Goal: Find specific page/section: Find specific page/section

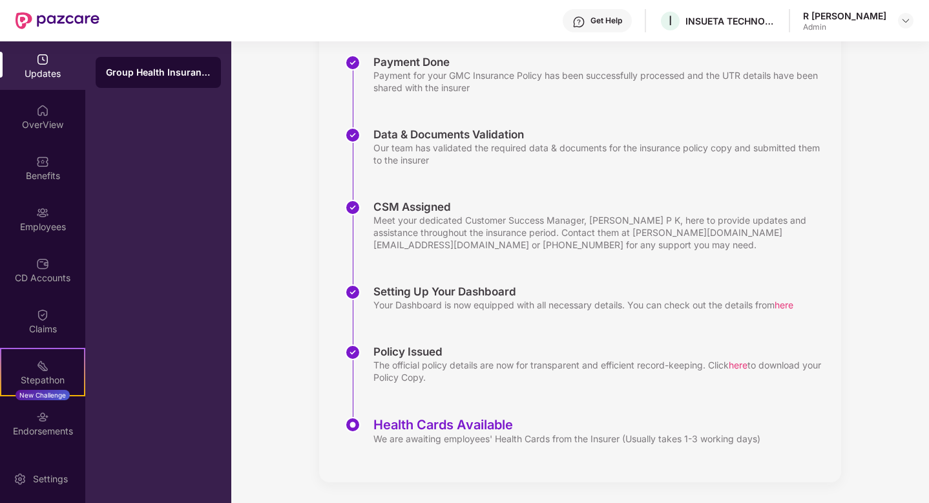
click at [41, 97] on div "OverView" at bounding box center [42, 116] width 85 height 48
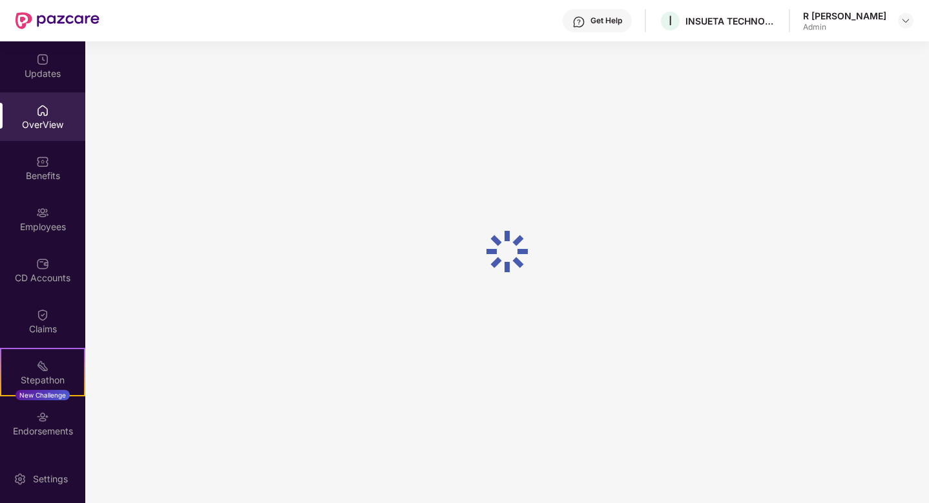
scroll to position [41, 0]
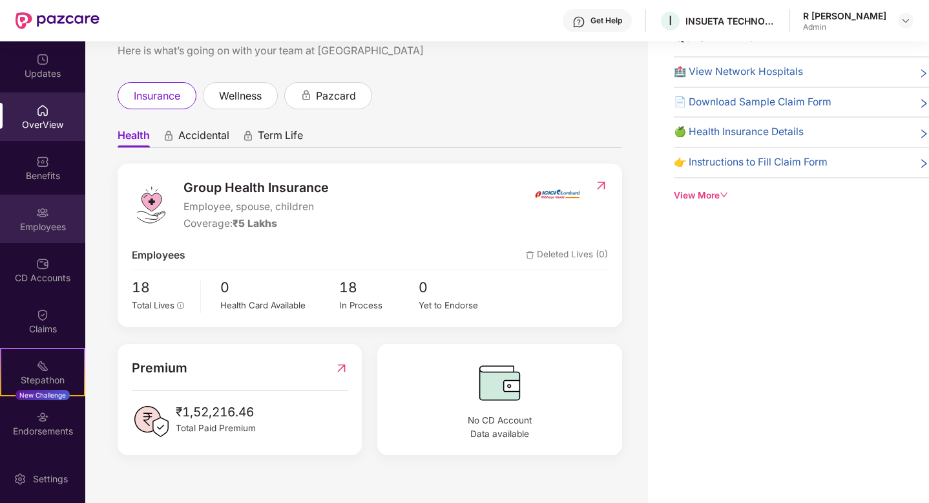
click at [32, 202] on div "Employees" at bounding box center [42, 218] width 85 height 48
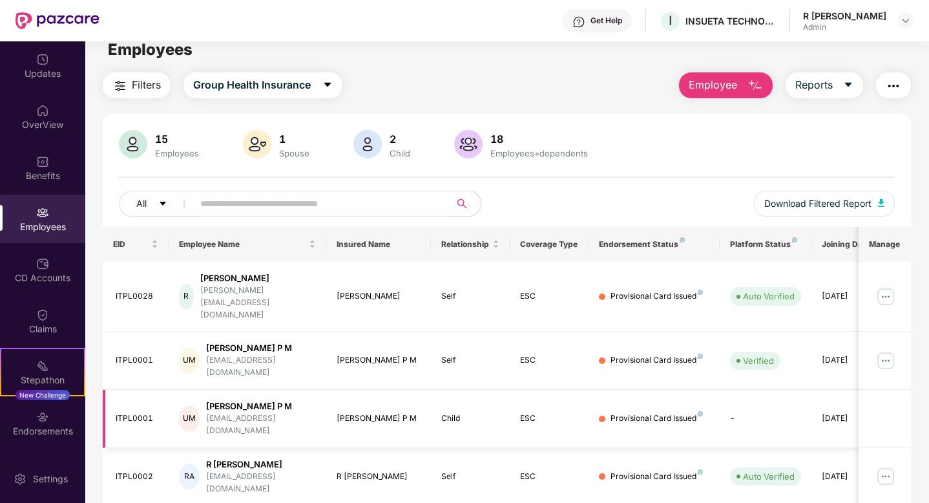
scroll to position [19, 0]
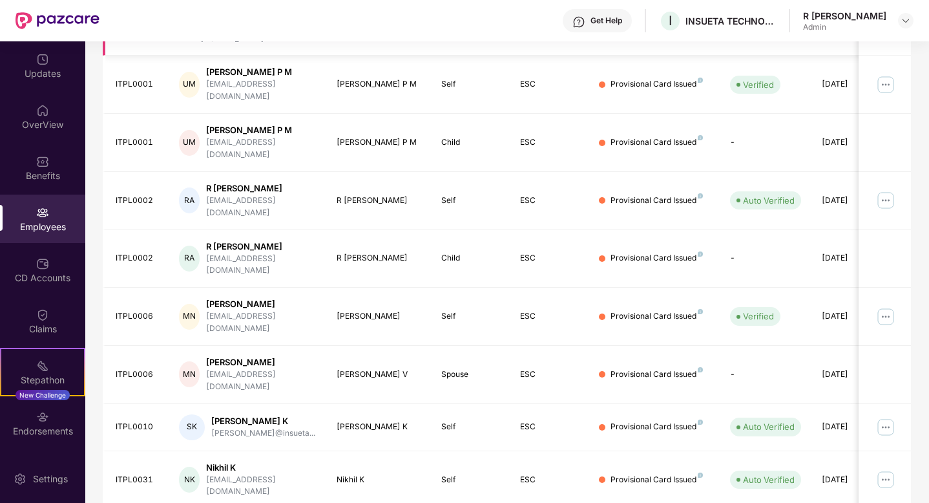
scroll to position [291, 0]
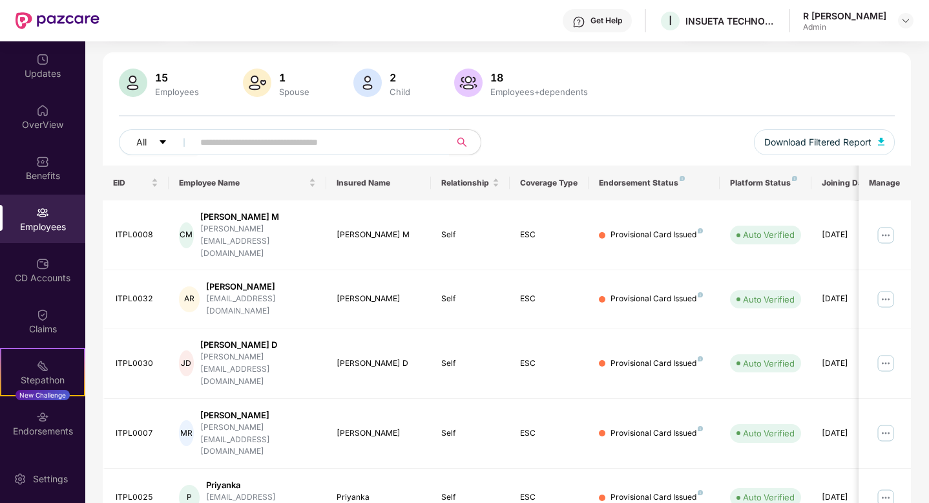
scroll to position [0, 0]
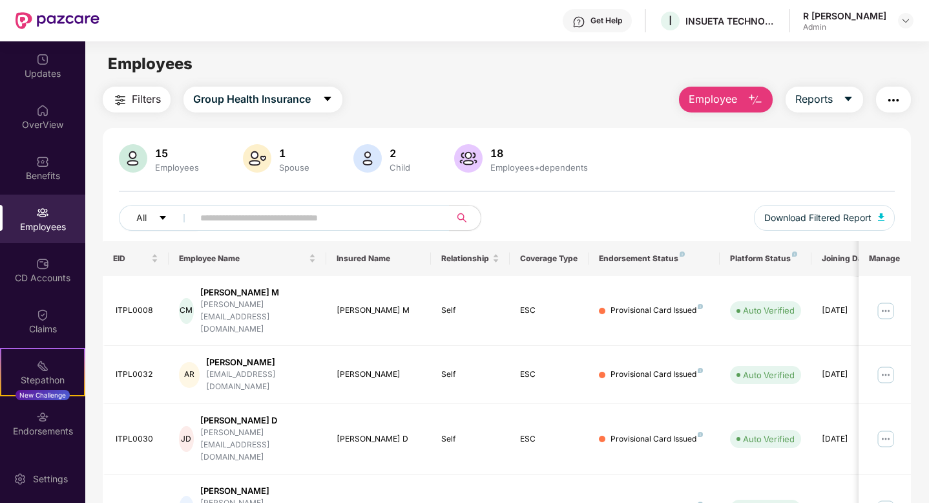
click at [283, 158] on div "1" at bounding box center [295, 153] width 36 height 13
click at [366, 163] on img at bounding box center [367, 158] width 28 height 28
click at [479, 155] on img at bounding box center [468, 158] width 28 height 28
click at [170, 149] on div "15" at bounding box center [176, 153] width 49 height 13
click at [39, 206] on img at bounding box center [42, 212] width 13 height 13
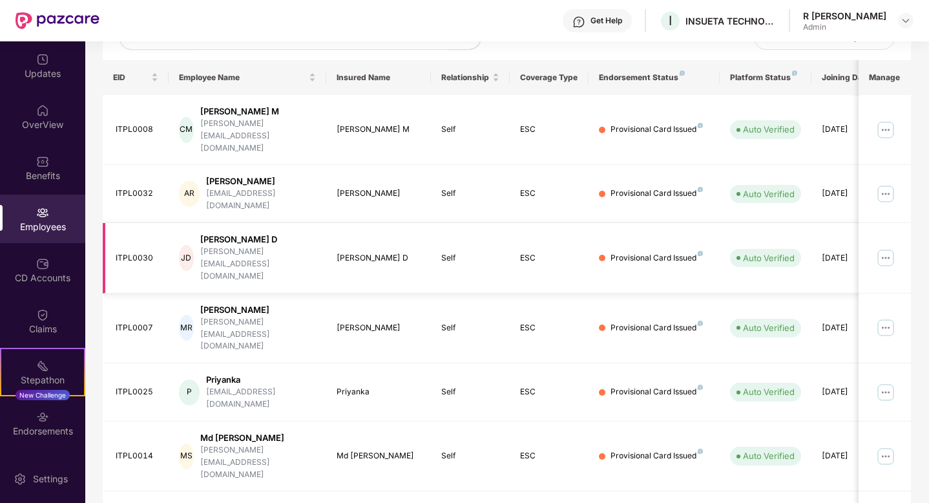
scroll to position [197, 0]
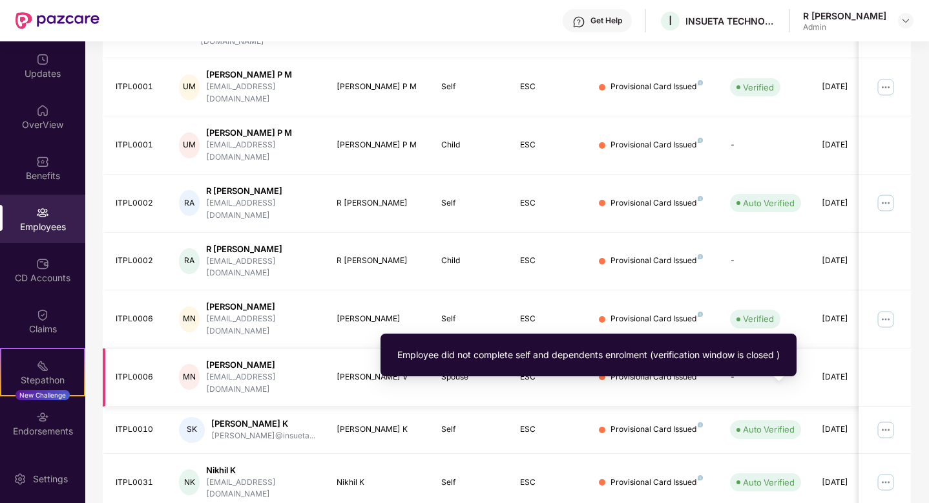
scroll to position [291, 0]
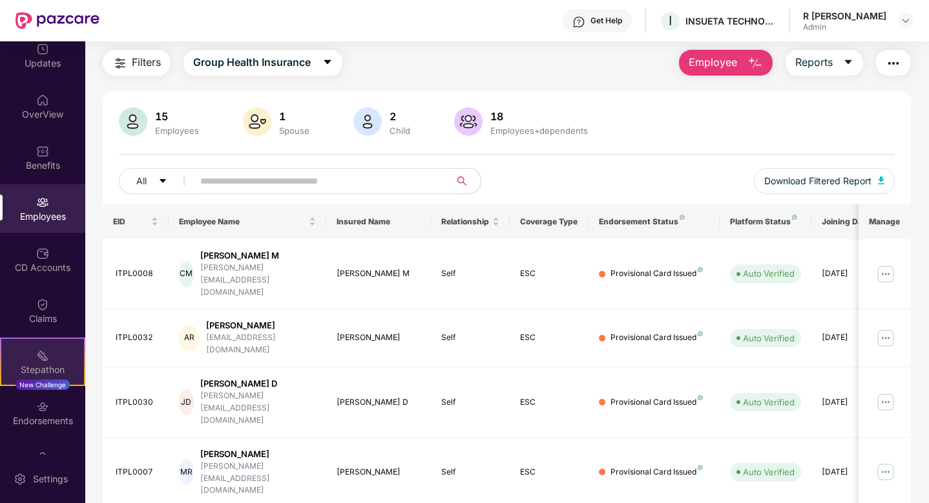
scroll to position [0, 0]
